Goal: Task Accomplishment & Management: Manage account settings

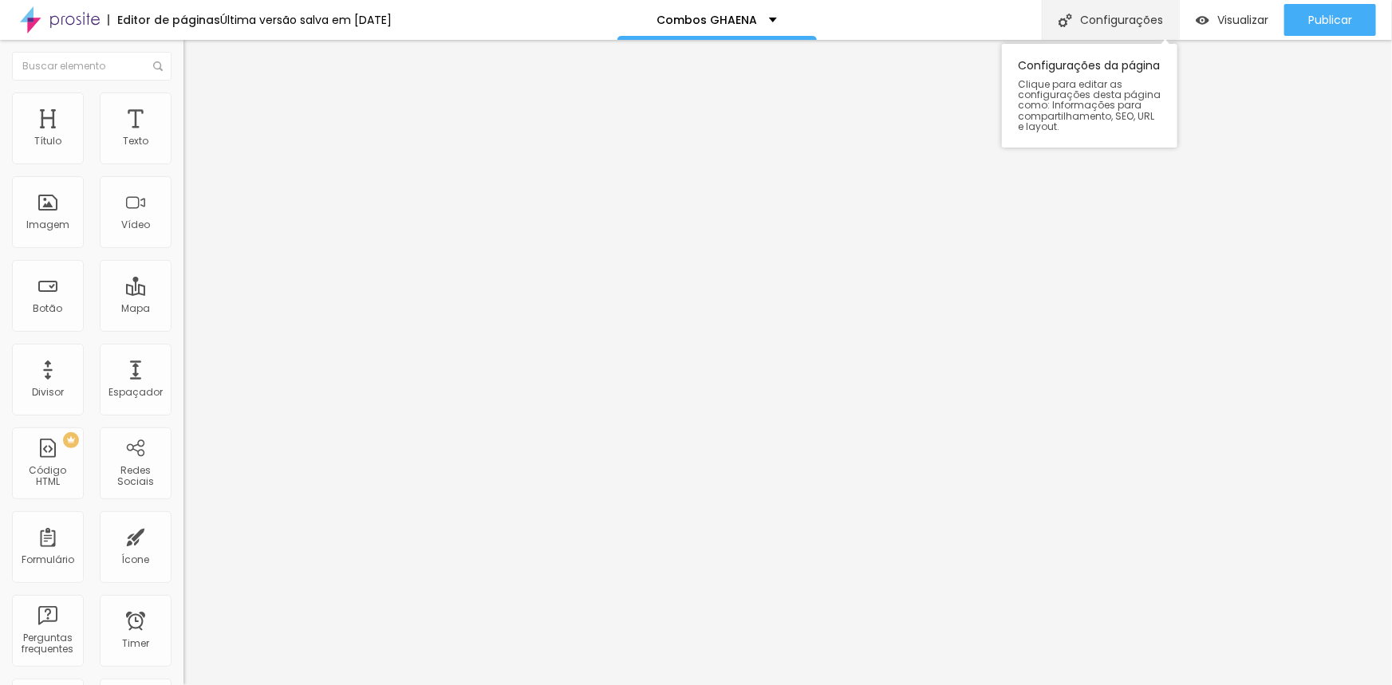
click at [1117, 27] on div "Configurações" at bounding box center [1110, 20] width 137 height 40
drag, startPoint x: 672, startPoint y: 173, endPoint x: 602, endPoint y: 175, distance: 70.2
drag, startPoint x: 861, startPoint y: 429, endPoint x: 949, endPoint y: 427, distance: 88.6
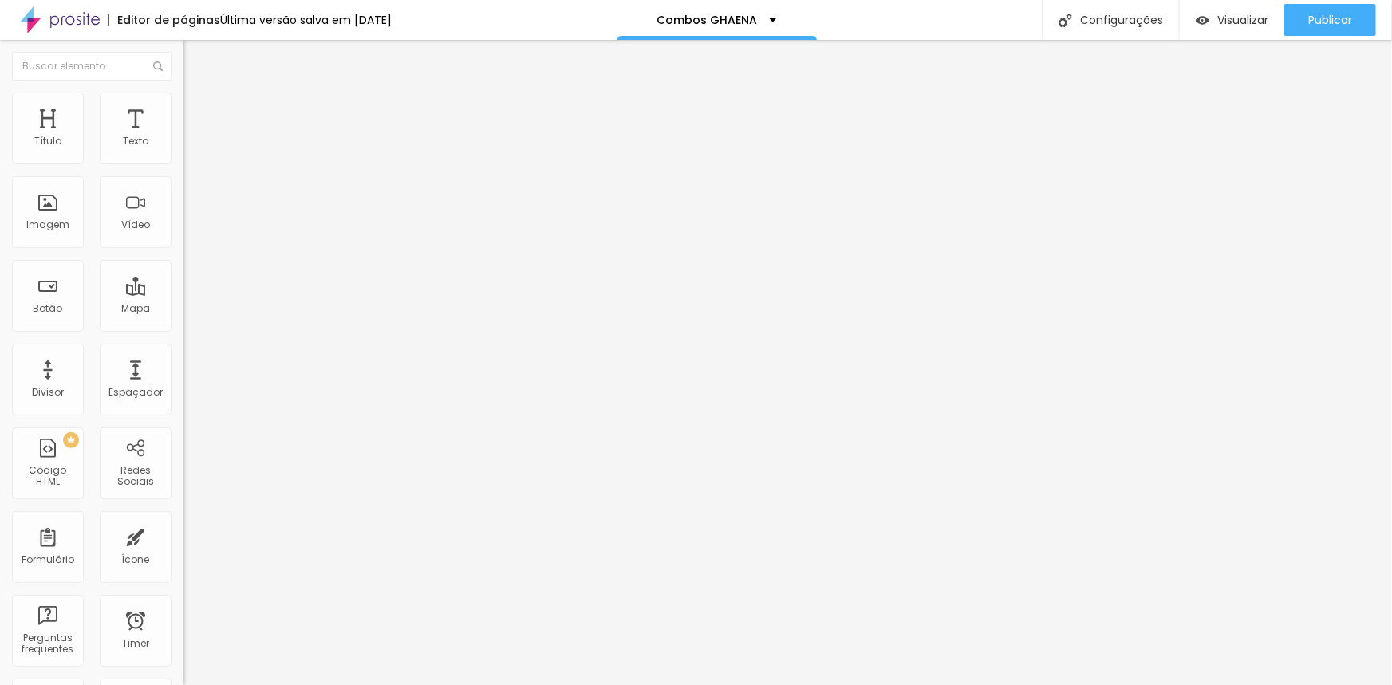
paste input "GHAENA"
type input "Studio Nanah D´Luize - Pacotes e Combos Fotográficos GHAENA"
drag, startPoint x: 860, startPoint y: 349, endPoint x: 957, endPoint y: 354, distance: 97.5
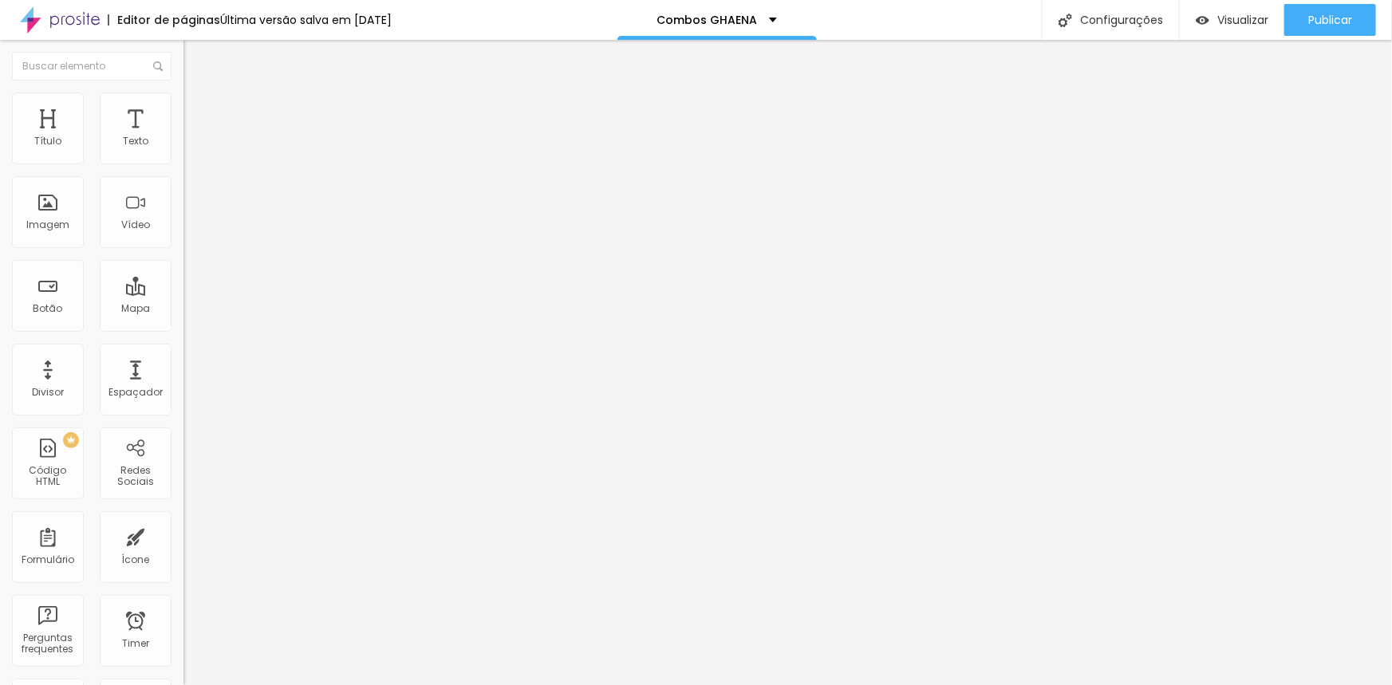
paste input "GHAENA"
type input "Studio Nanah D´Luize - Pacotes e Combos Fotográficos GHAENA"
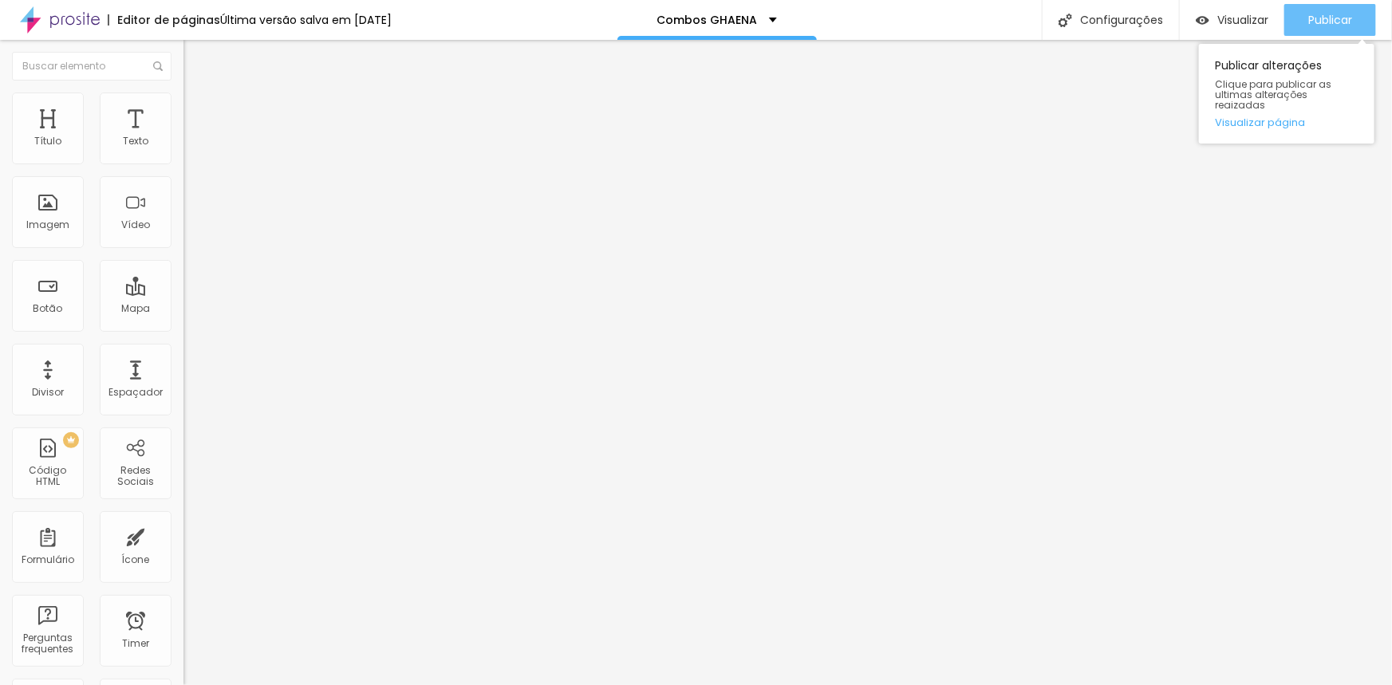
click at [1324, 5] on div "Publicar" at bounding box center [1330, 20] width 44 height 32
